Goal: Transaction & Acquisition: Subscribe to service/newsletter

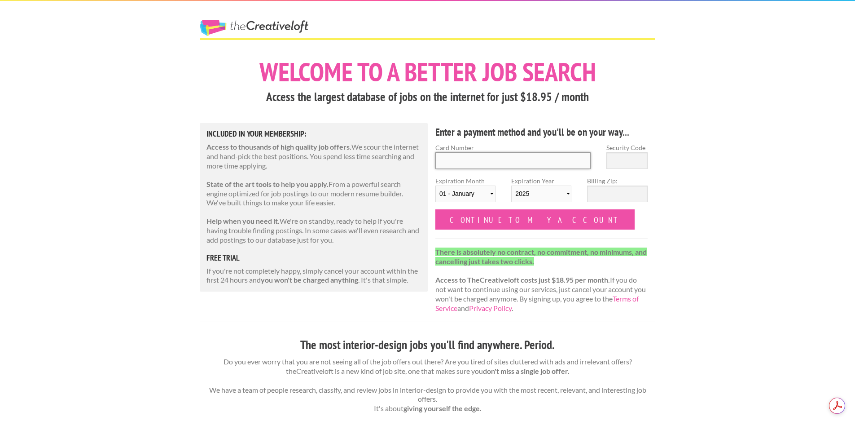
click at [469, 160] on input "Card Number" at bounding box center [512, 160] width 155 height 17
click at [316, 177] on div "Included in Your Membership: Access to thousands of high quality job offers. We…" at bounding box center [314, 207] width 228 height 168
drag, startPoint x: 528, startPoint y: 165, endPoint x: 432, endPoint y: 33, distance: 163.0
click at [528, 165] on input "Card Number" at bounding box center [512, 160] width 155 height 17
click at [463, 158] on input "Card Number" at bounding box center [512, 160] width 155 height 17
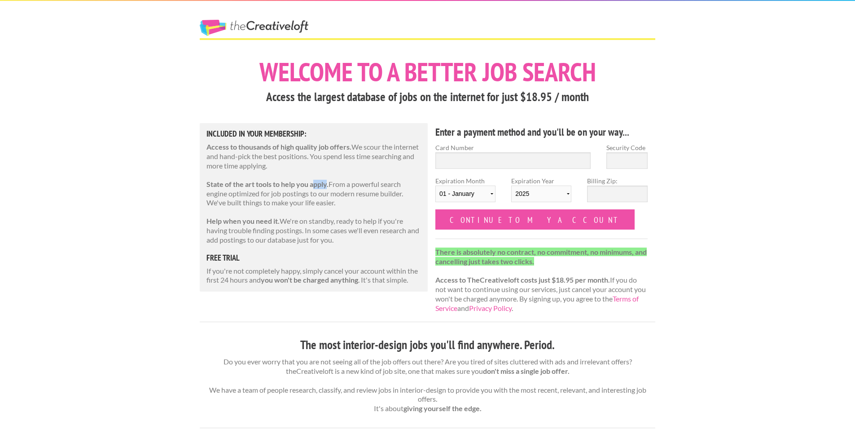
click at [315, 183] on strong "State of the art tools to help you apply." at bounding box center [268, 184] width 122 height 9
click at [329, 194] on p "State of the art tools to help you apply. From a powerful search engine optimiz…" at bounding box center [314, 194] width 215 height 28
click at [456, 156] on input "Card Number" at bounding box center [512, 160] width 155 height 17
click at [299, 23] on link "The Creative Loft" at bounding box center [254, 28] width 109 height 16
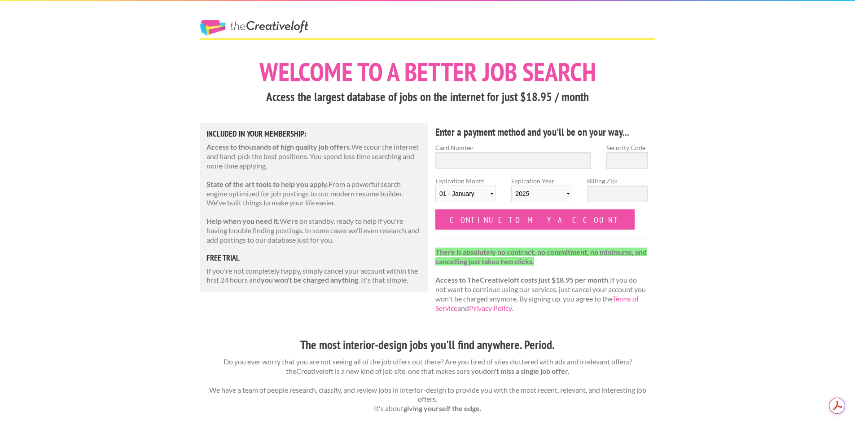
click at [215, 16] on div "The Creative Loft" at bounding box center [270, 19] width 157 height 37
click at [213, 24] on link "The Creative Loft" at bounding box center [254, 28] width 109 height 16
click at [303, 286] on div "Included in Your Membership: Access to thousands of high quality job offers. We…" at bounding box center [314, 207] width 228 height 168
click at [306, 280] on strong "you won't be charged anything" at bounding box center [309, 279] width 97 height 9
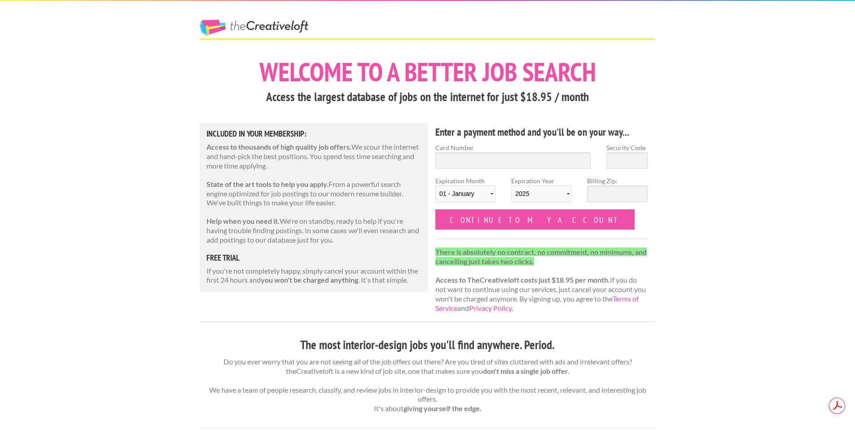
click at [342, 285] on p "If you're not completely happy, simply cancel your account within the first 24 …" at bounding box center [314, 275] width 215 height 19
click at [342, 280] on strong "you won't be charged anything" at bounding box center [309, 279] width 97 height 9
click at [342, 273] on p "If you're not completely happy, simply cancel your account within the first 24 …" at bounding box center [314, 275] width 215 height 19
drag, startPoint x: 227, startPoint y: 262, endPoint x: 248, endPoint y: 286, distance: 32.1
click at [248, 286] on div "Included in Your Membership: Access to thousands of high quality job offers. We…" at bounding box center [314, 207] width 228 height 168
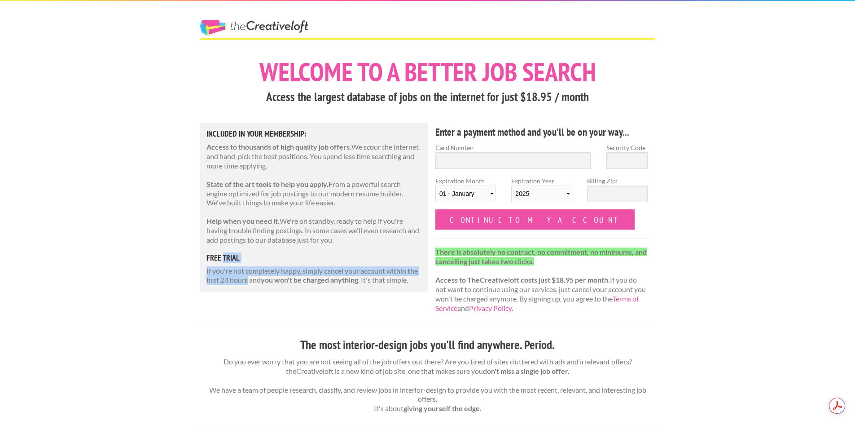
click at [305, 270] on p "If you're not completely happy, simply cancel your account within the first 24 …" at bounding box center [314, 275] width 215 height 19
click at [462, 159] on input "Card Number" at bounding box center [512, 160] width 155 height 17
type input "[CREDIT_CARD_NUMBER]"
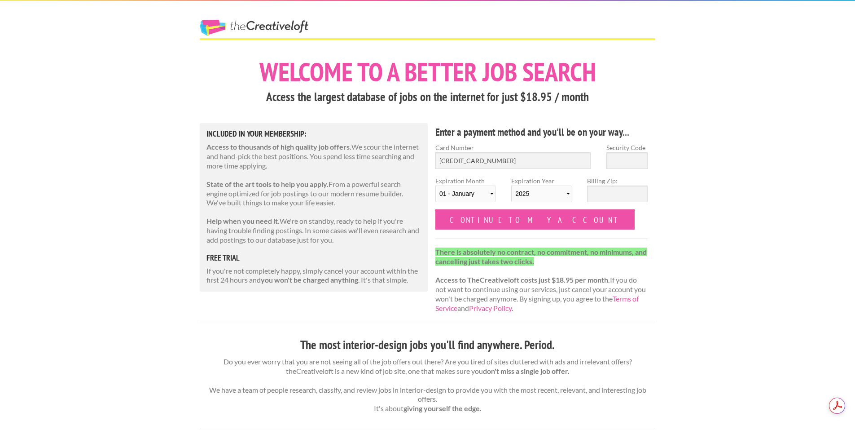
select select "06"
select select "2027"
click at [614, 158] on input "Security Code" at bounding box center [626, 160] width 41 height 17
drag, startPoint x: 629, startPoint y: 158, endPoint x: 534, endPoint y: 167, distance: 95.6
click at [534, 167] on div "Card Number [CREDIT_CARD_NUMBER] Security Code 837" at bounding box center [542, 159] width 228 height 33
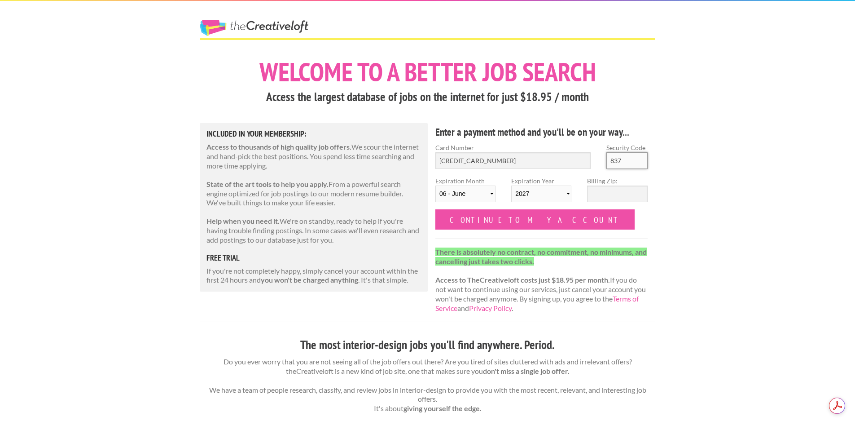
type input "837"
click at [534, 167] on input "[CREDIT_CARD_NUMBER]" at bounding box center [512, 160] width 155 height 17
click at [611, 196] on input "Billing Zip:" at bounding box center [617, 193] width 60 height 17
